Goal: Task Accomplishment & Management: Manage account settings

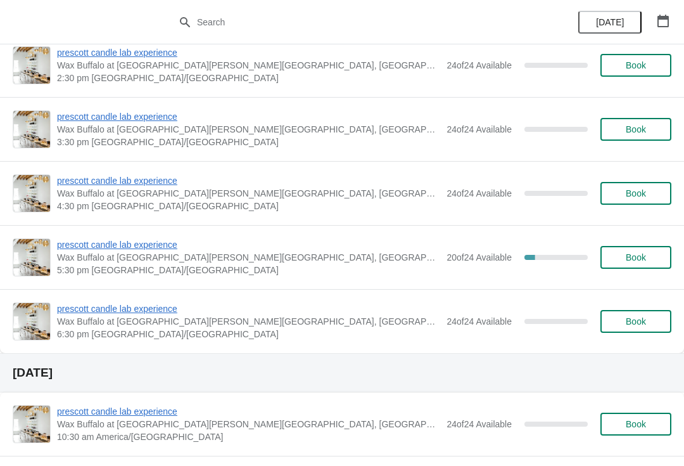
scroll to position [342, 0]
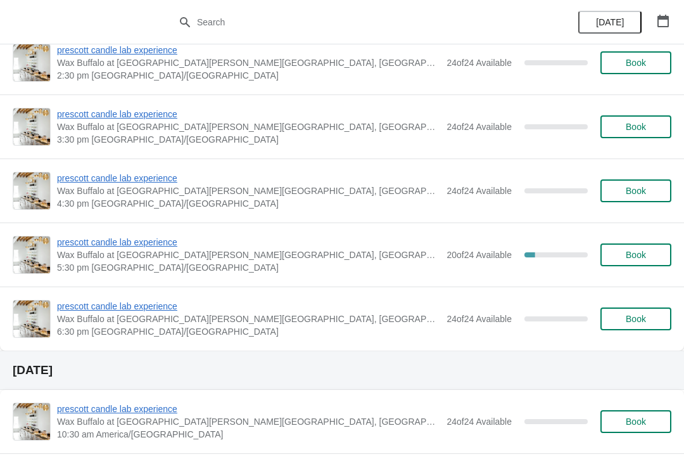
click at [632, 248] on button "Book" at bounding box center [636, 254] width 71 height 23
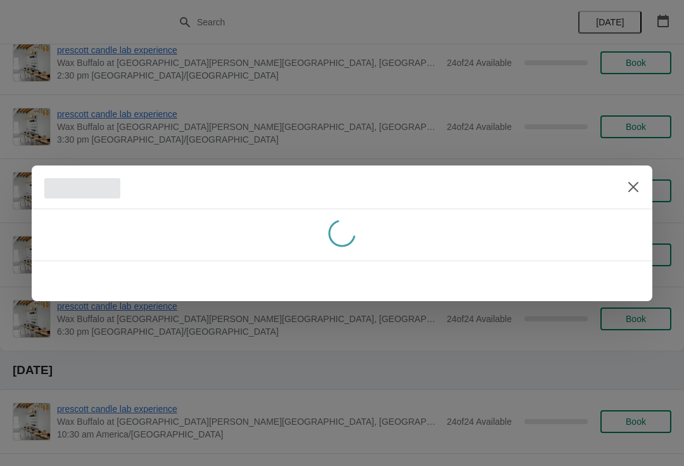
click at [636, 197] on button "Close" at bounding box center [633, 187] width 23 height 23
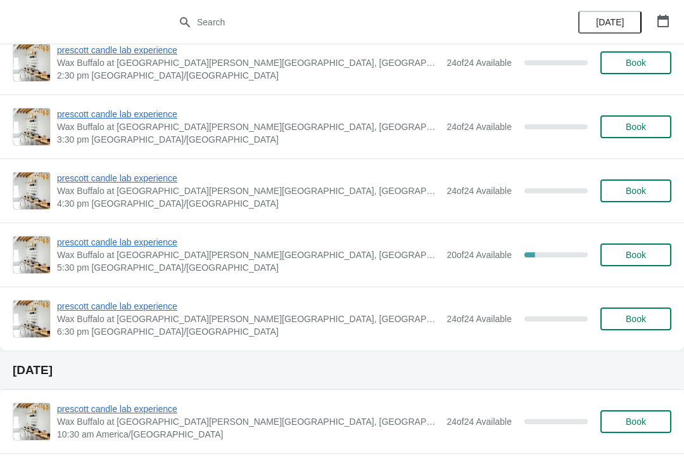
click at [158, 243] on span "prescott candle lab experience" at bounding box center [248, 242] width 383 height 13
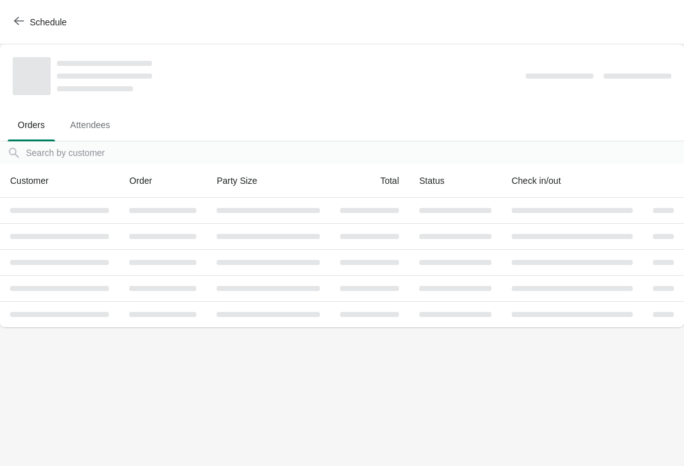
scroll to position [0, 0]
click at [88, 127] on span "Attendees" at bounding box center [90, 124] width 60 height 23
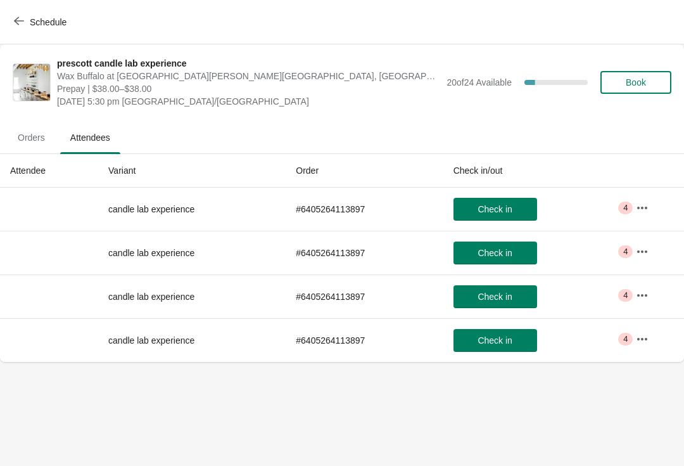
click at [634, 200] on button "button" at bounding box center [642, 207] width 23 height 23
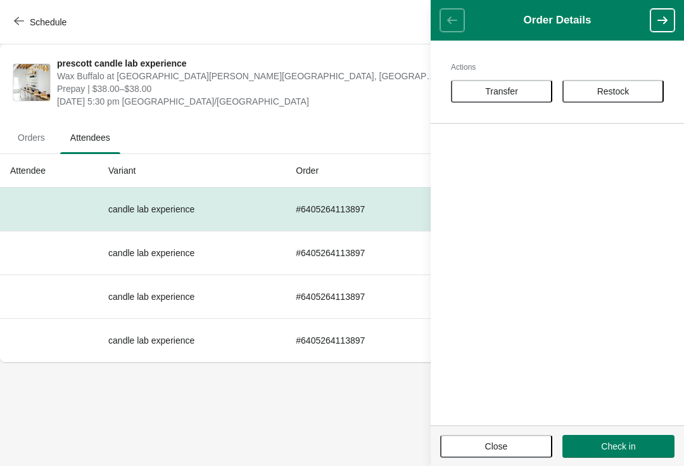
click at [350, 413] on body "Schedule prescott candle lab experience Wax Buffalo at [GEOGRAPHIC_DATA][PERSON…" at bounding box center [342, 233] width 684 height 466
click at [489, 441] on span "Close" at bounding box center [496, 446] width 23 height 10
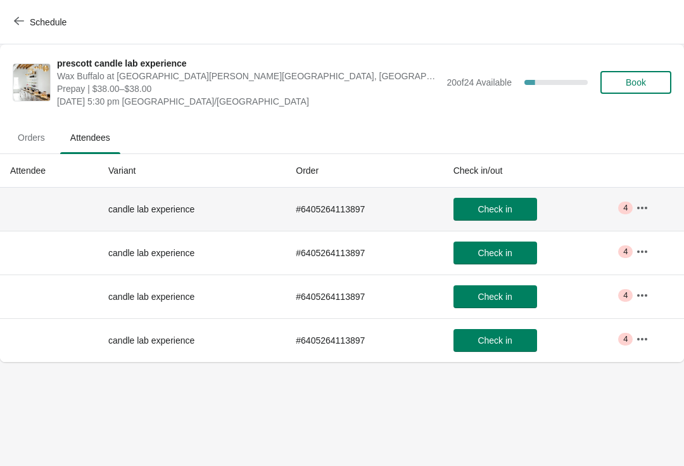
click at [622, 212] on span "Critical 4" at bounding box center [625, 208] width 15 height 13
click at [624, 205] on span "4" at bounding box center [626, 208] width 4 height 10
click at [643, 214] on button "button" at bounding box center [642, 207] width 23 height 23
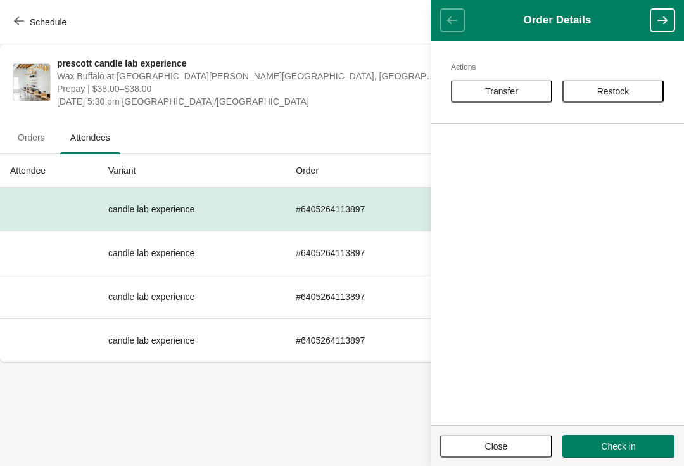
click at [212, 127] on ul "Orders Attendees" at bounding box center [342, 136] width 674 height 33
click at [499, 435] on button "Close" at bounding box center [496, 446] width 112 height 23
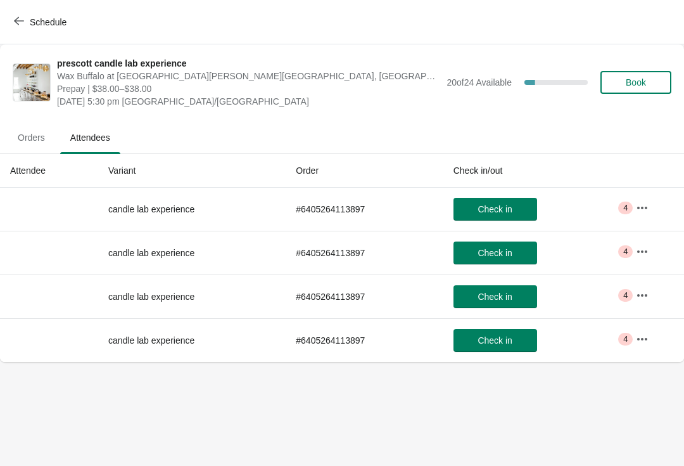
click at [3, 32] on div "Schedule" at bounding box center [342, 22] width 684 height 44
click at [12, 17] on button "Schedule" at bounding box center [41, 22] width 70 height 23
